Goal: Go to known website: Access a specific website the user already knows

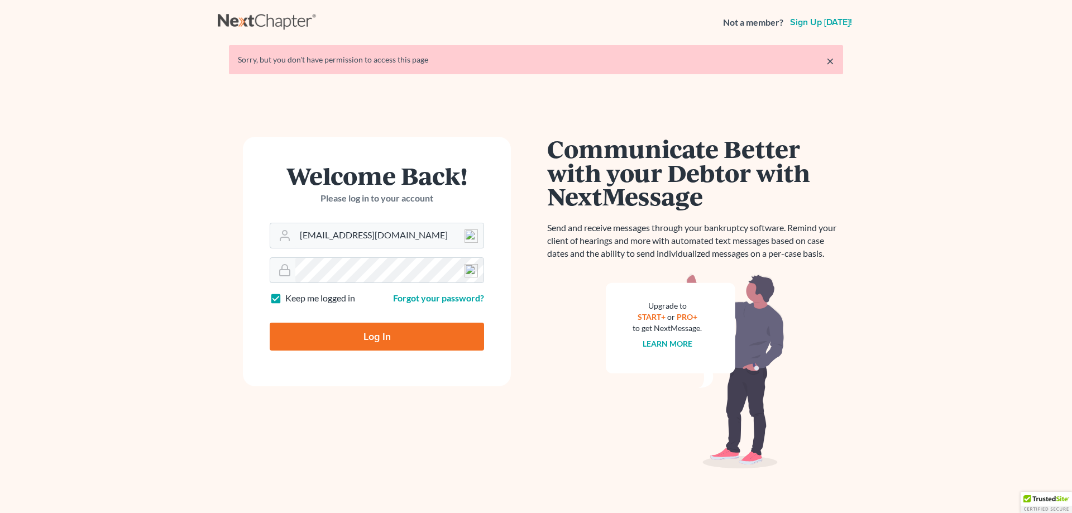
click at [348, 334] on input "Log In" at bounding box center [377, 337] width 214 height 28
type input "Thinking..."
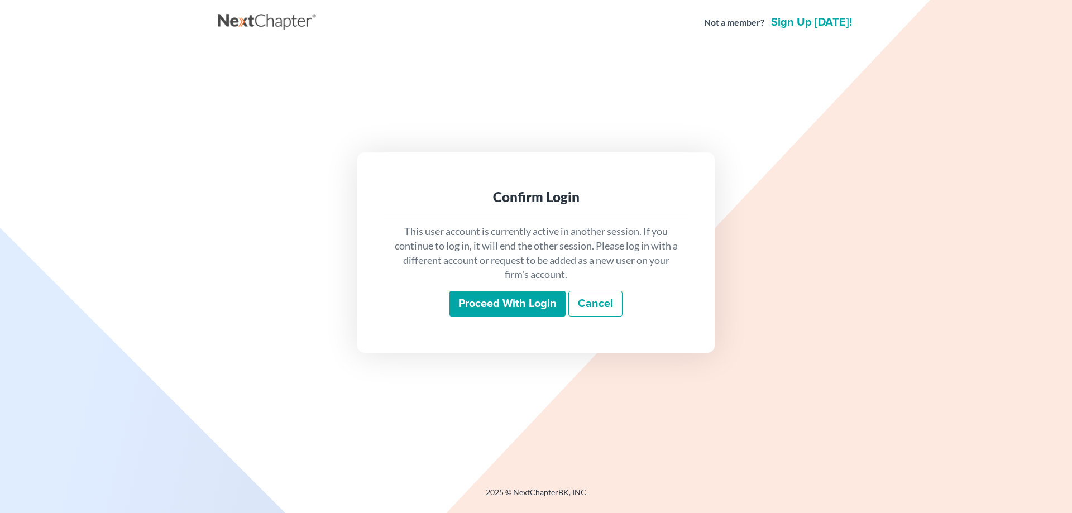
click at [481, 299] on input "Proceed with login" at bounding box center [507, 304] width 116 height 26
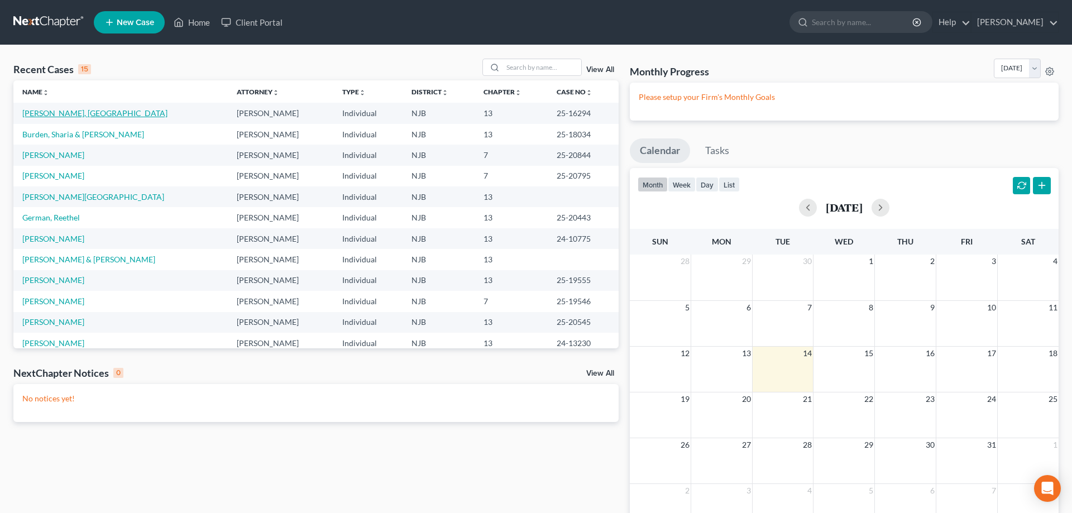
click at [66, 109] on link "[PERSON_NAME], [GEOGRAPHIC_DATA]" at bounding box center [94, 112] width 145 height 9
